Goal: Information Seeking & Learning: Learn about a topic

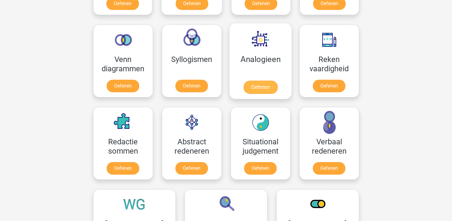
scroll to position [337, 0]
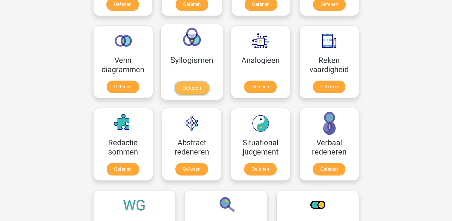
click at [196, 89] on link "Oefenen" at bounding box center [192, 87] width 34 height 13
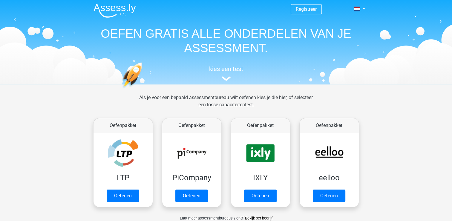
scroll to position [0, 0]
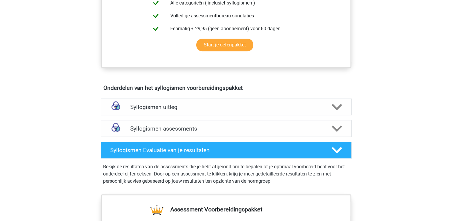
scroll to position [268, 0]
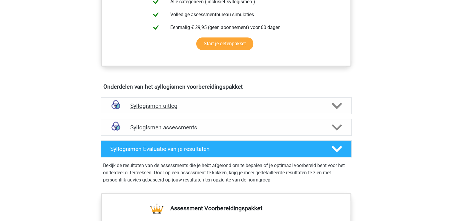
click at [317, 99] on div "Syllogismen uitleg" at bounding box center [226, 105] width 251 height 17
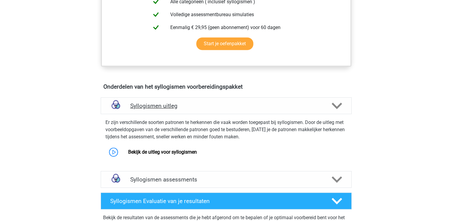
click at [336, 105] on icon at bounding box center [337, 105] width 10 height 10
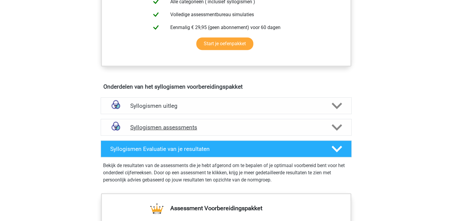
click at [338, 125] on icon at bounding box center [337, 127] width 10 height 10
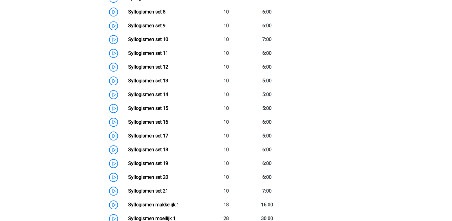
scroll to position [535, 0]
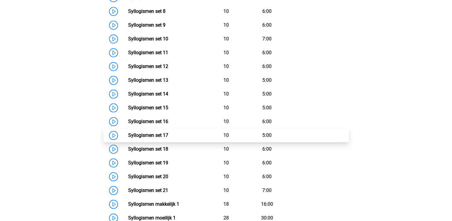
click at [128, 133] on link "Syllogismen set 17" at bounding box center [148, 135] width 40 height 6
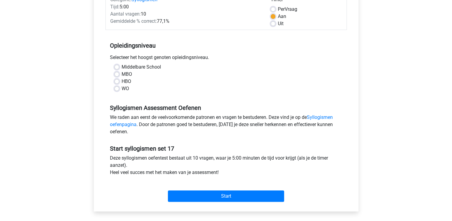
scroll to position [49, 0]
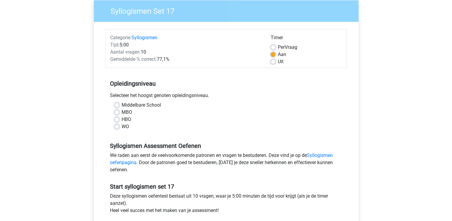
click at [122, 105] on label "Middelbare School" at bounding box center [141, 104] width 39 height 7
click at [115, 105] on input "Middelbare School" at bounding box center [117, 104] width 5 height 6
radio input "true"
click at [122, 117] on label "HBO" at bounding box center [127, 119] width 10 height 7
click at [117, 117] on input "HBO" at bounding box center [117, 119] width 5 height 6
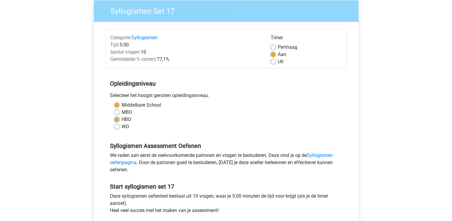
radio input "true"
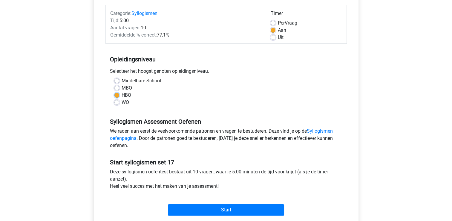
scroll to position [74, 0]
